Goal: Task Accomplishment & Management: Use online tool/utility

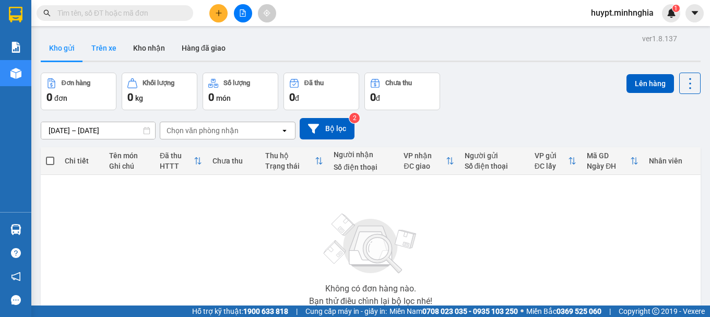
click at [105, 50] on button "Trên xe" at bounding box center [104, 48] width 42 height 25
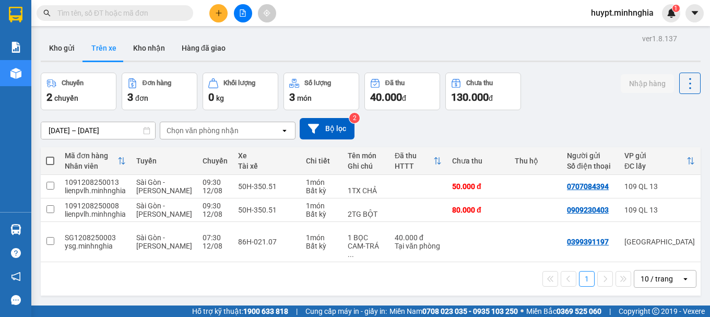
click at [196, 130] on div "Chọn văn phòng nhận" at bounding box center [203, 130] width 72 height 10
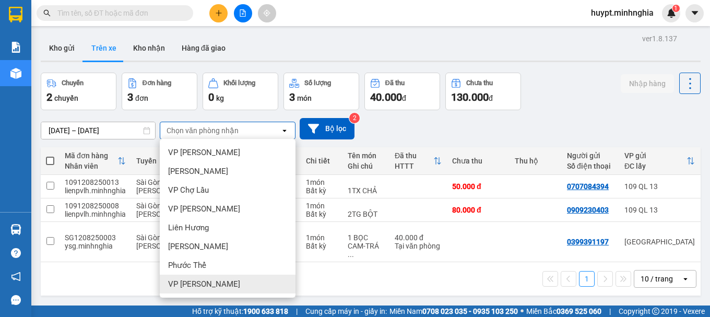
click at [196, 285] on span "VP [PERSON_NAME]" at bounding box center [204, 284] width 72 height 10
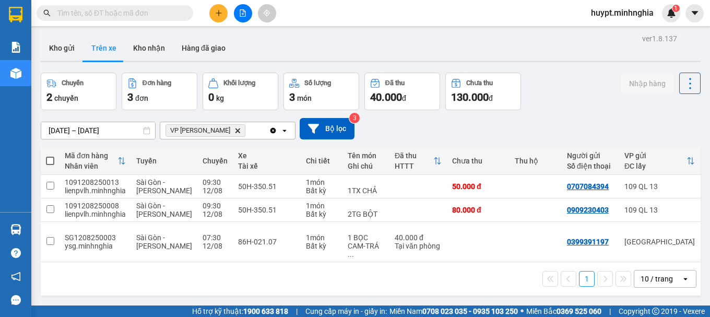
scroll to position [0, 165]
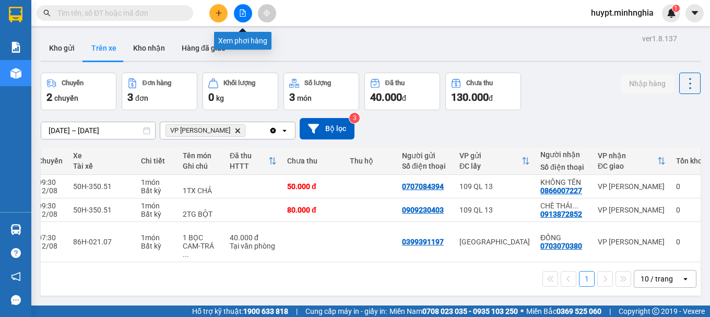
click at [245, 9] on button at bounding box center [243, 13] width 18 height 18
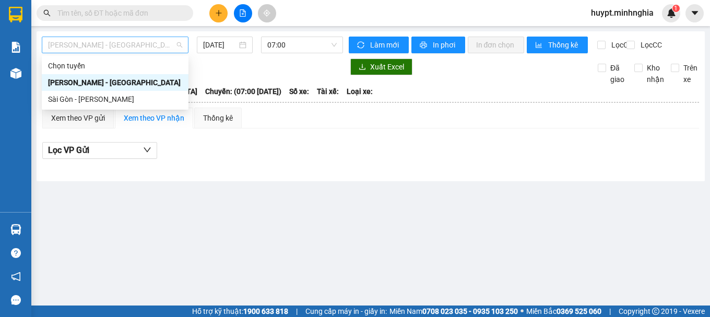
click at [109, 48] on span "[PERSON_NAME] - [GEOGRAPHIC_DATA]" at bounding box center [115, 45] width 134 height 16
click at [91, 98] on div "Sài Gòn - [PERSON_NAME]" at bounding box center [115, 98] width 134 height 11
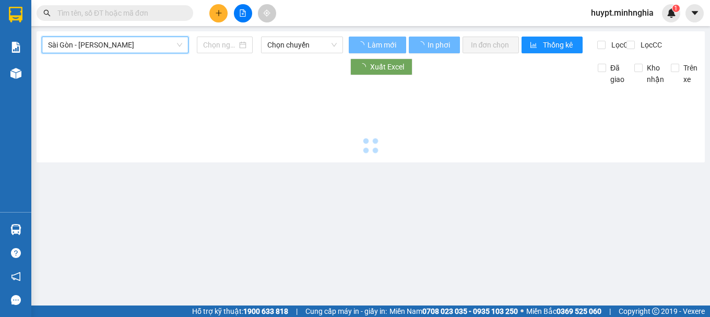
type input "[DATE]"
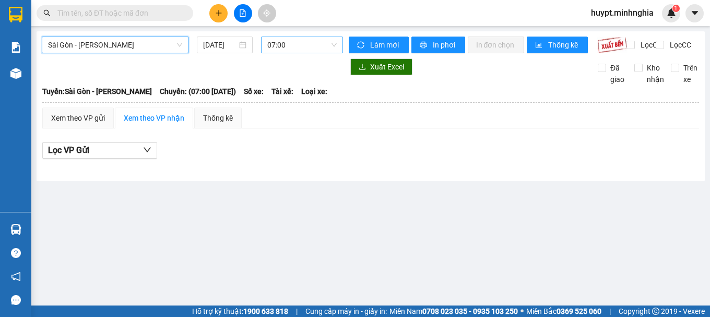
click at [287, 48] on span "07:00" at bounding box center [301, 45] width 69 height 16
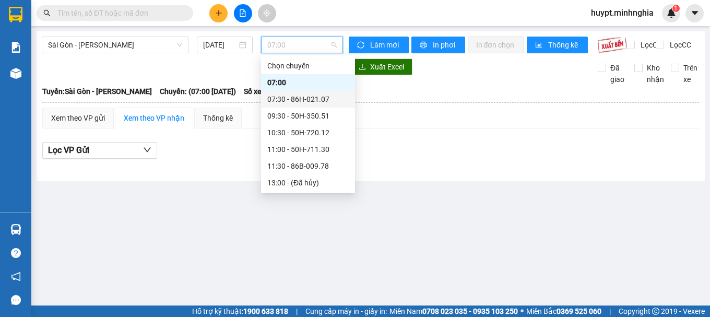
click at [288, 99] on div "07:30 - 86H-021.07" at bounding box center [307, 98] width 81 height 11
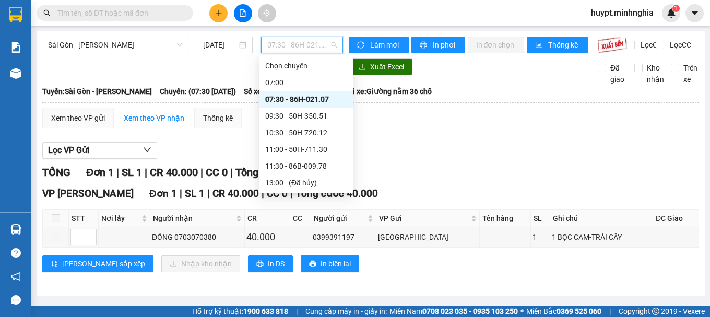
click at [292, 44] on span "07:30 - 86H-021.07" at bounding box center [301, 45] width 69 height 16
click at [289, 120] on div "09:30 - 50H-350.51" at bounding box center [305, 115] width 81 height 11
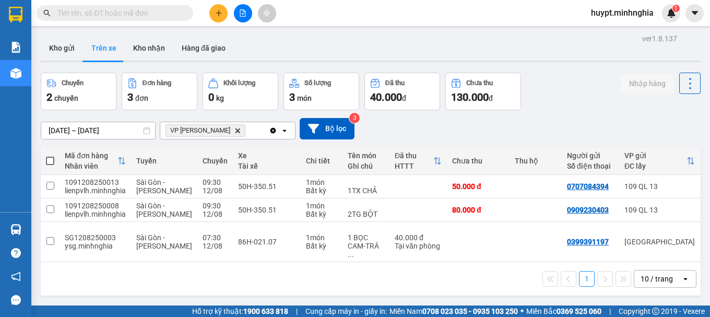
scroll to position [0, 165]
